Goal: Find specific page/section: Find specific page/section

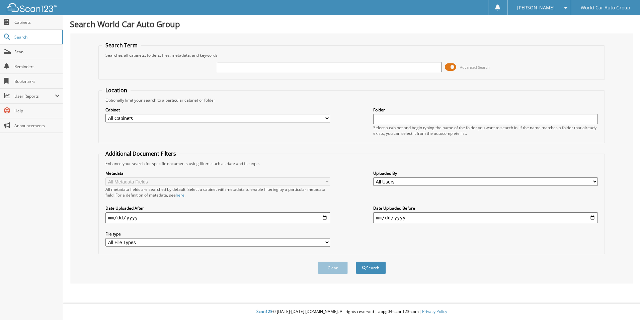
click at [255, 66] on input "text" at bounding box center [329, 67] width 225 height 10
type input "003009"
click at [356, 261] on button "Search" at bounding box center [371, 267] width 30 height 12
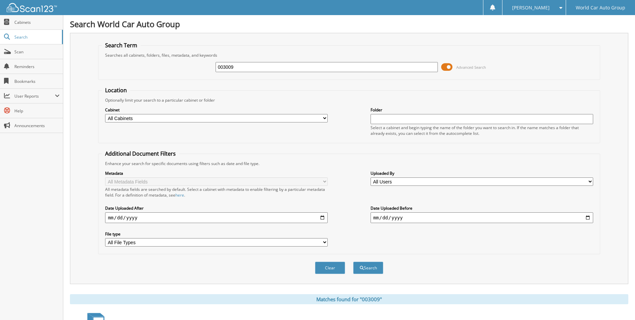
drag, startPoint x: 244, startPoint y: 66, endPoint x: 201, endPoint y: 66, distance: 43.2
click at [201, 66] on div "003009 Advanced Search" at bounding box center [349, 67] width 495 height 18
type input "[PERSON_NAME]"
click at [369, 269] on button "Search" at bounding box center [368, 267] width 30 height 12
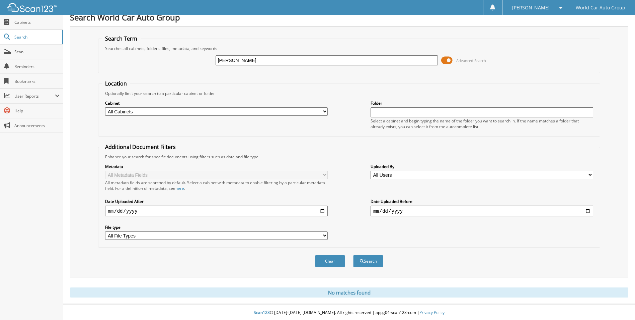
scroll to position [8, 0]
